Goal: Transaction & Acquisition: Purchase product/service

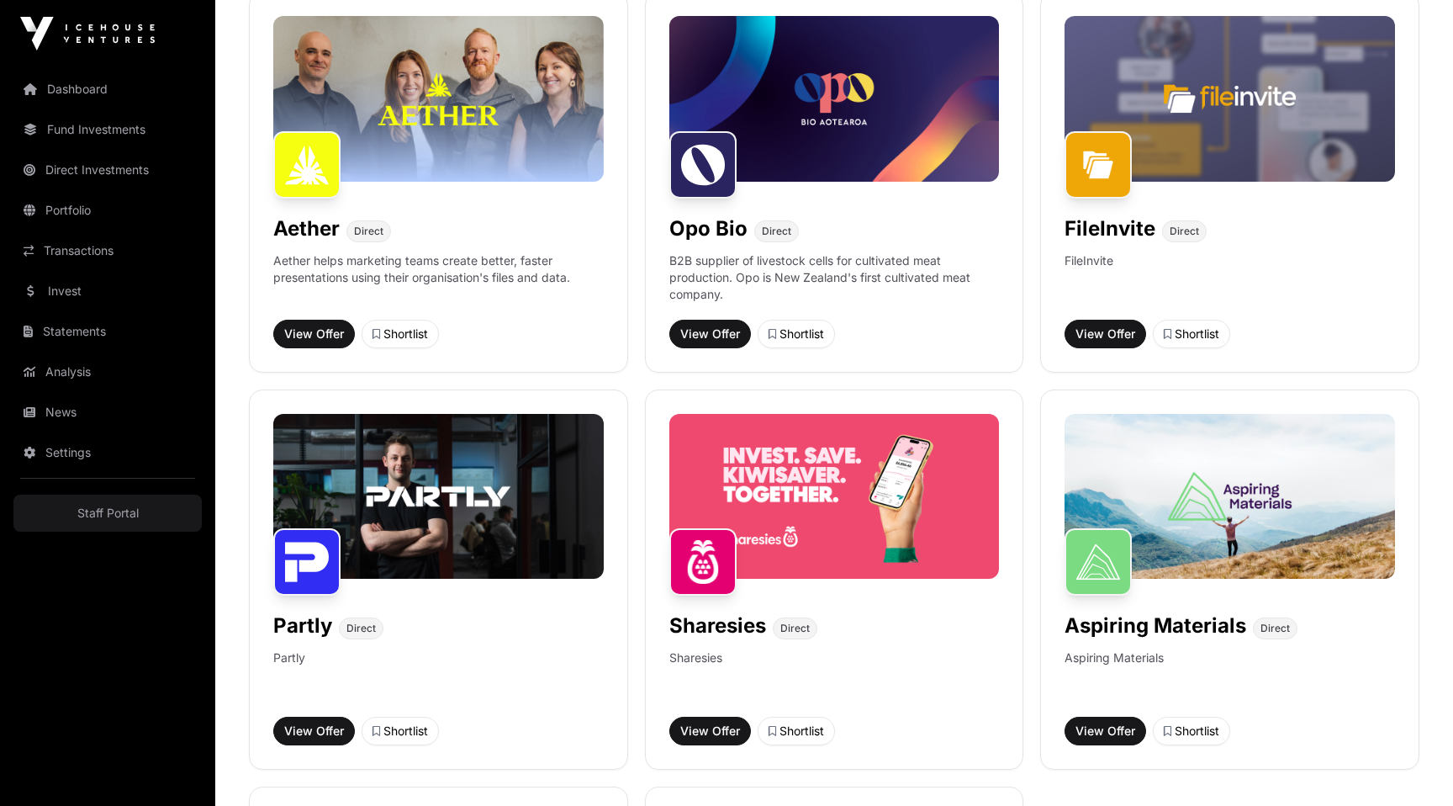
scroll to position [817, 0]
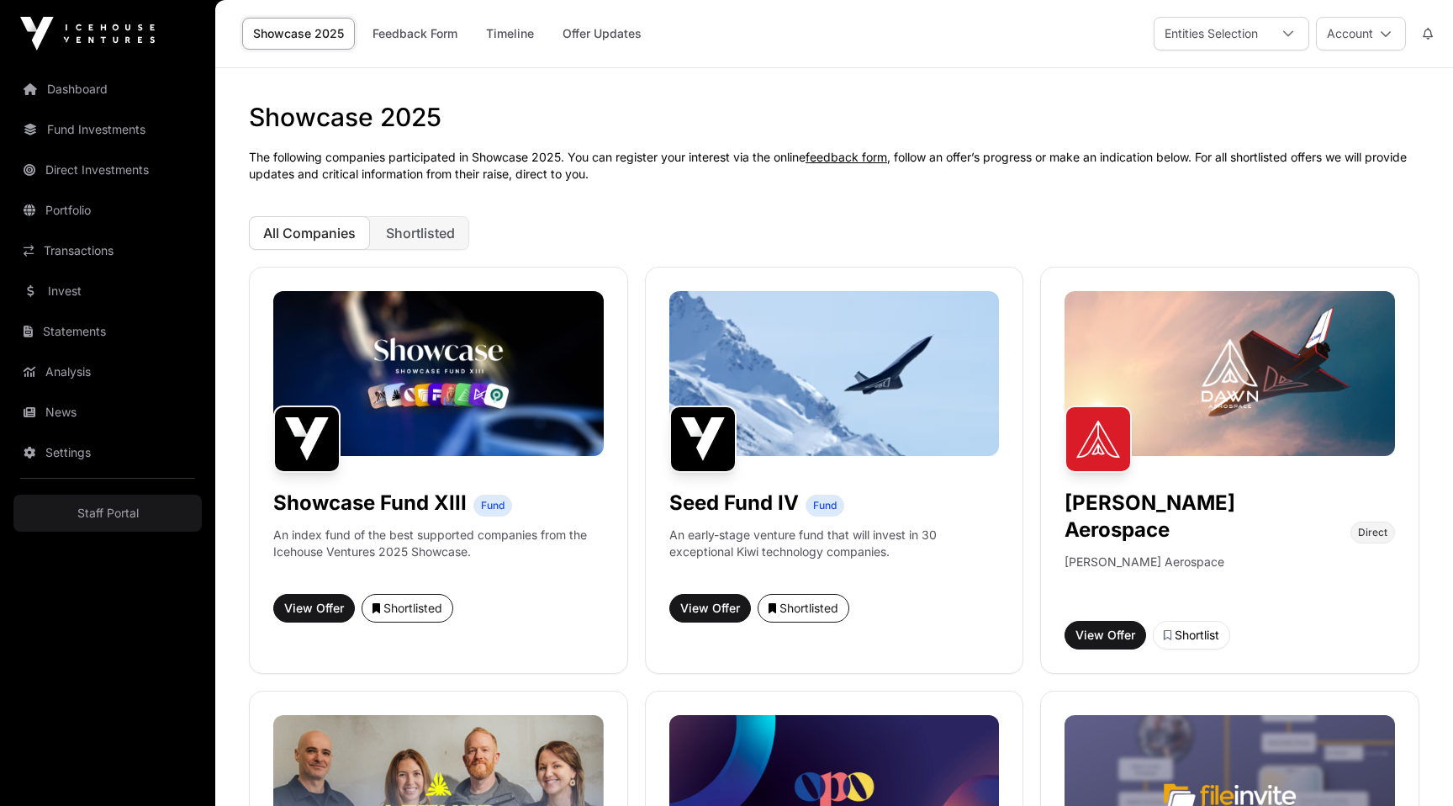
scroll to position [835, 0]
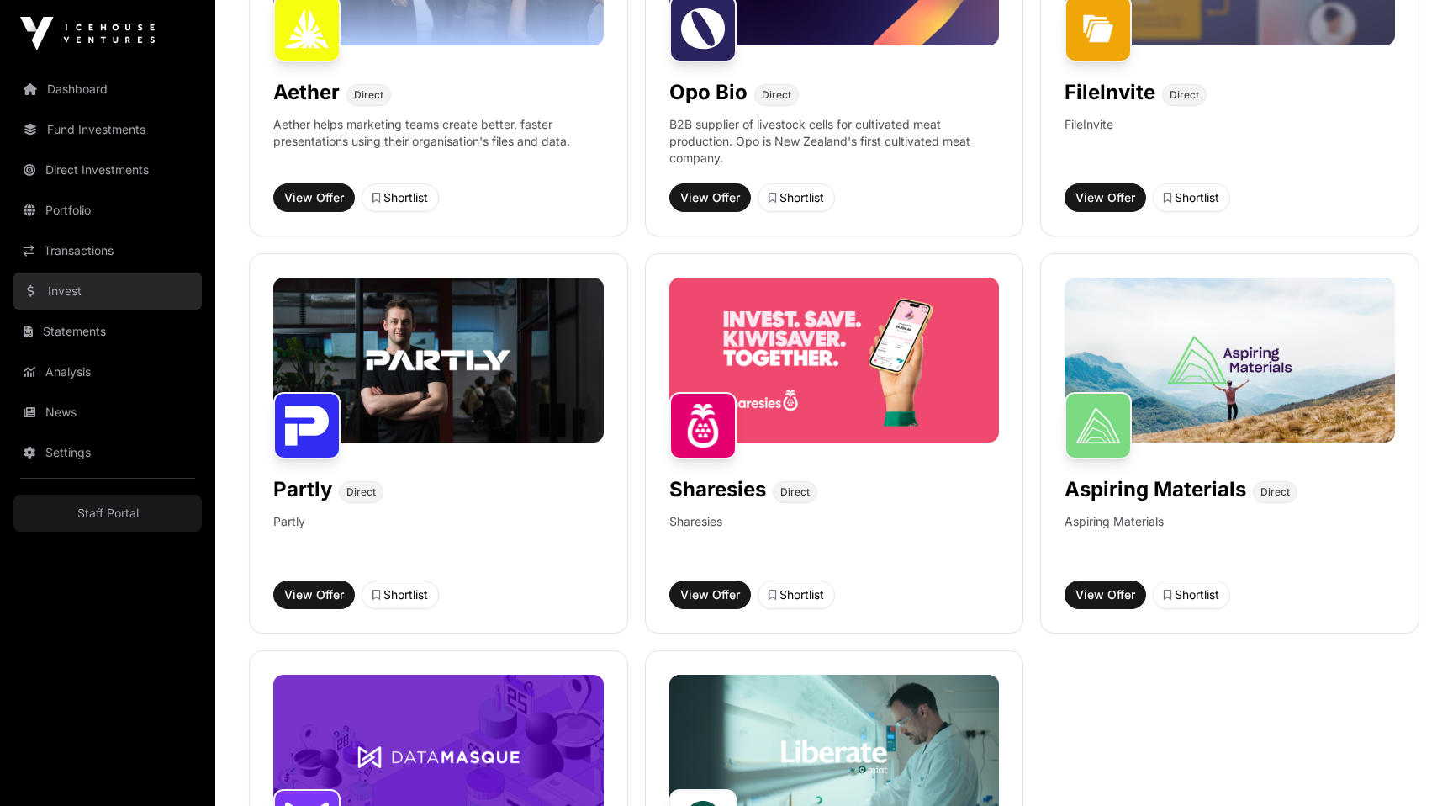
click at [101, 293] on link "Invest" at bounding box center [107, 291] width 188 height 37
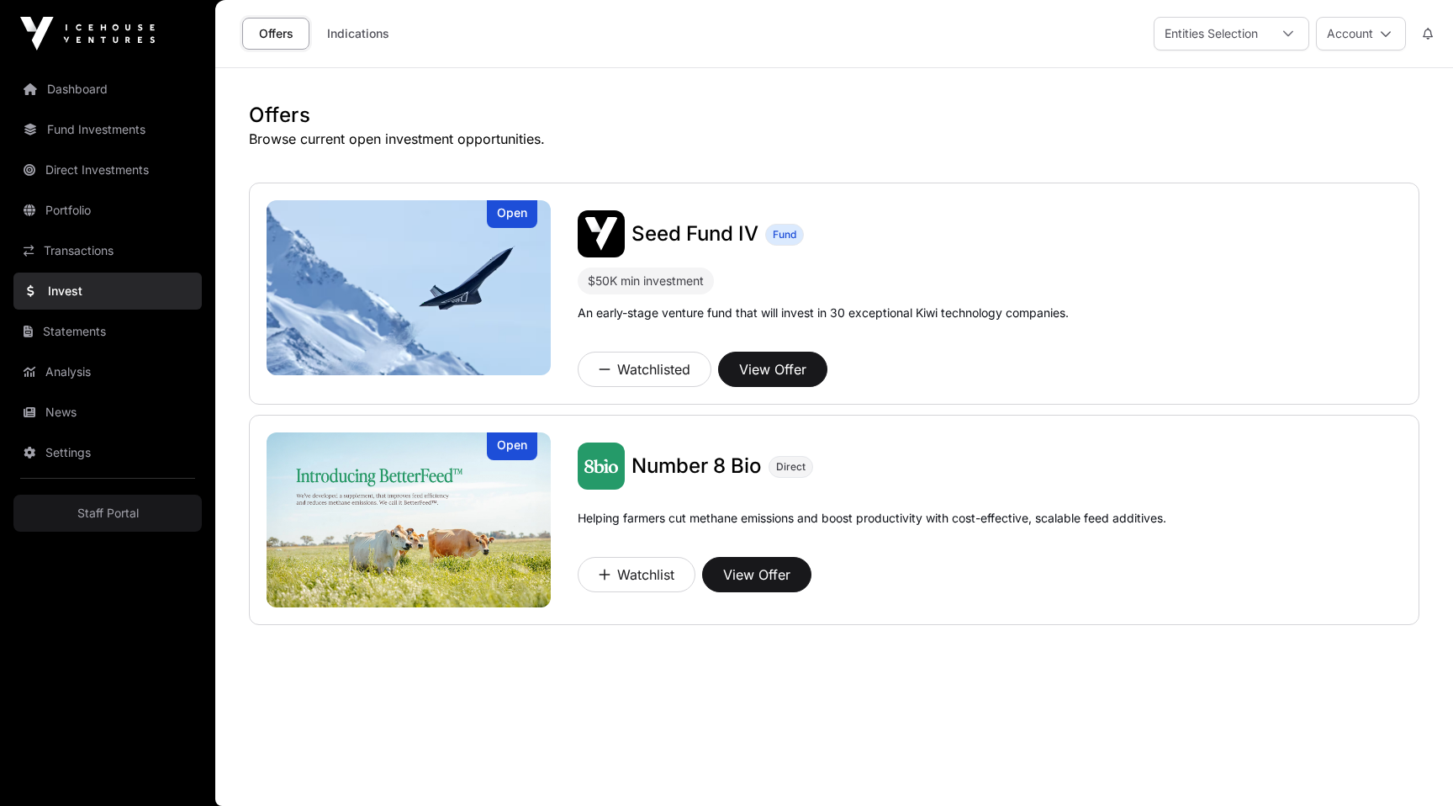
click at [923, 103] on h1 "Offers" at bounding box center [834, 115] width 1171 height 27
